Goal: Check status

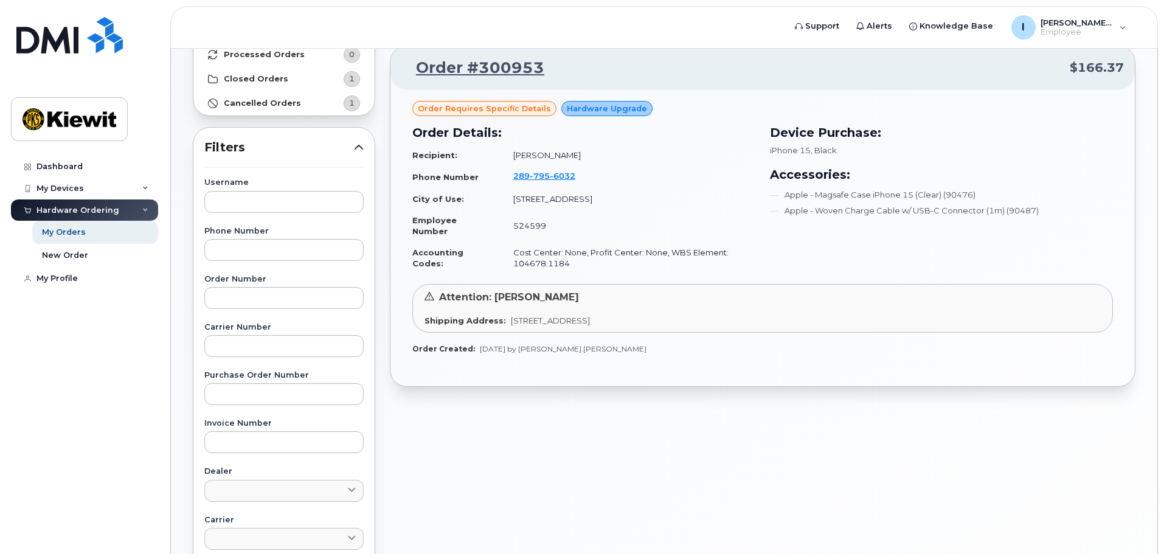
click at [722, 206] on td "[STREET_ADDRESS]" at bounding box center [629, 199] width 253 height 21
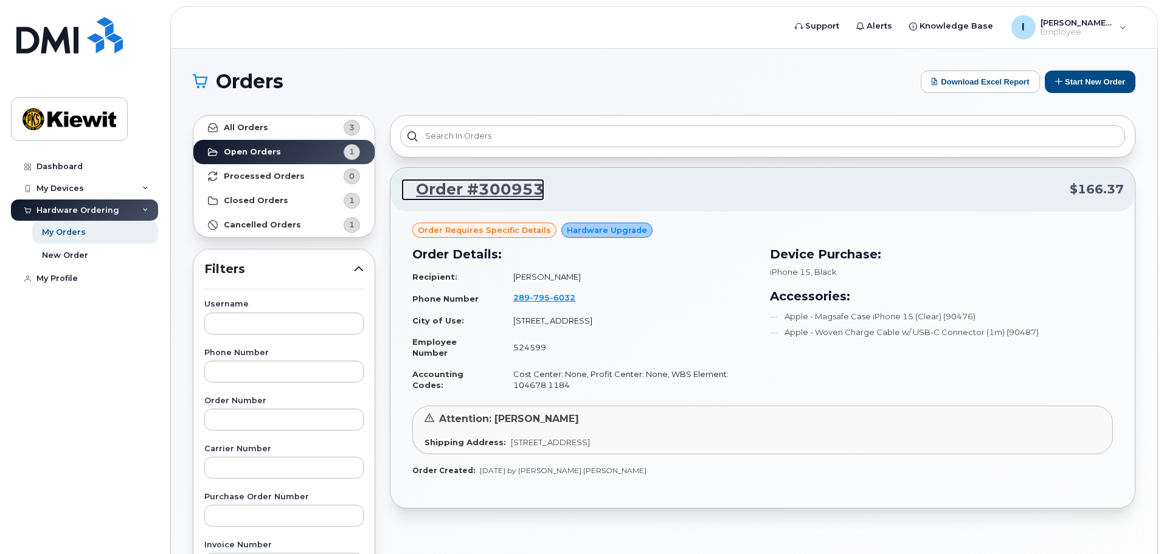
click at [509, 192] on link "Order #300953" at bounding box center [473, 190] width 143 height 22
